Goal: Transaction & Acquisition: Subscribe to service/newsletter

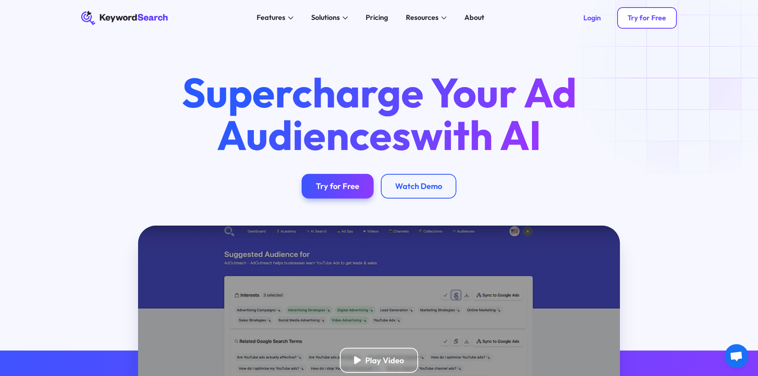
click at [649, 23] on link "Try for Free" at bounding box center [647, 17] width 60 height 21
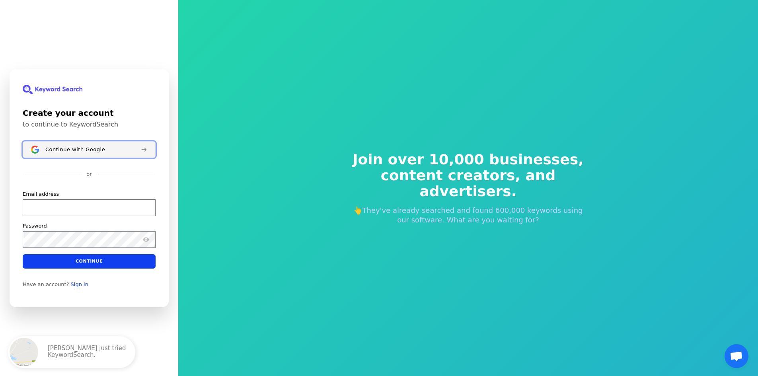
click at [92, 150] on span "Continue with Google" at bounding box center [75, 149] width 60 height 6
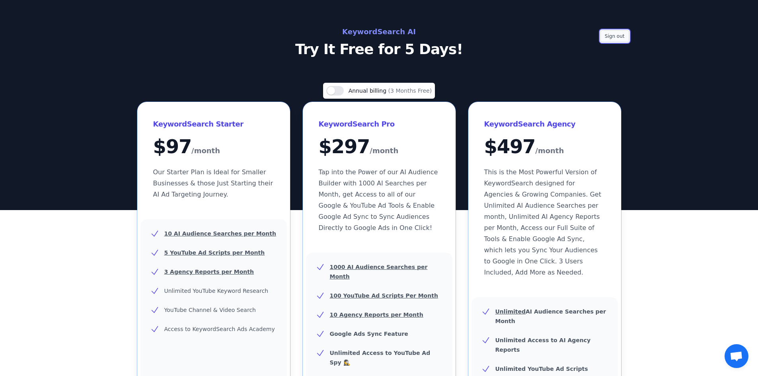
click at [619, 38] on button "Sign out" at bounding box center [615, 36] width 29 height 12
